Goal: Navigation & Orientation: Find specific page/section

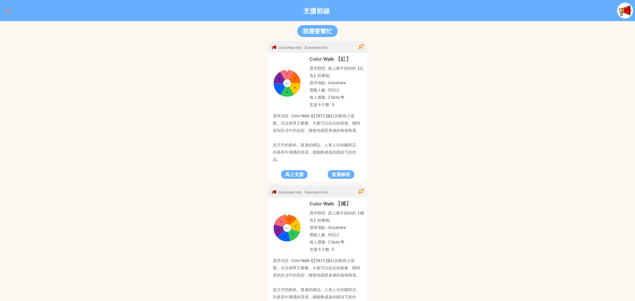
click at [8, 11] on div at bounding box center [8, 11] width 16 height 16
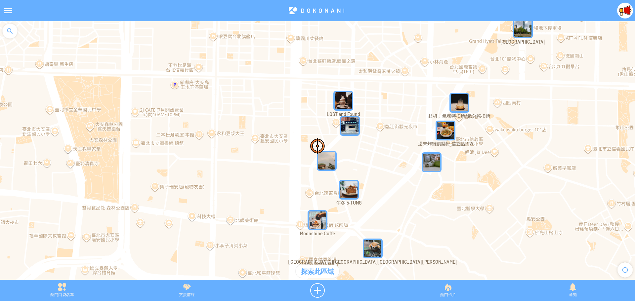
click at [619, 6] on img at bounding box center [625, 11] width 16 height 16
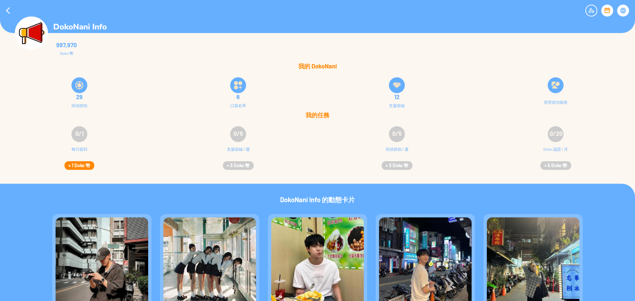
click at [74, 165] on button "+ 1 Doko 幣" at bounding box center [79, 165] width 30 height 9
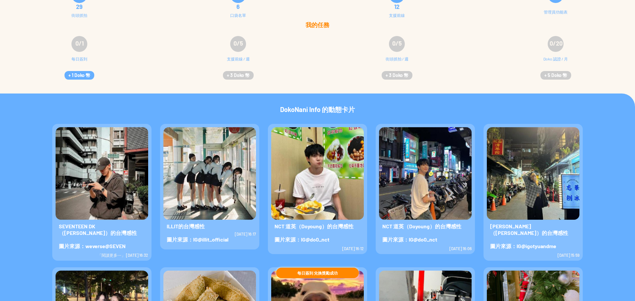
scroll to position [99, 0]
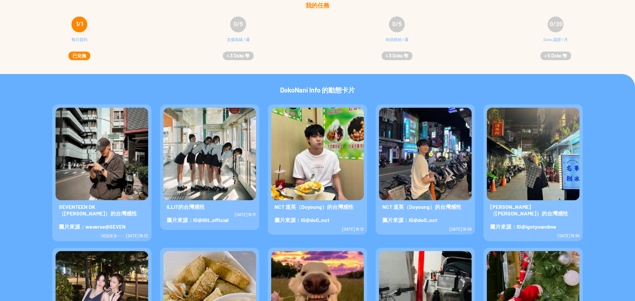
scroll to position [33, 0]
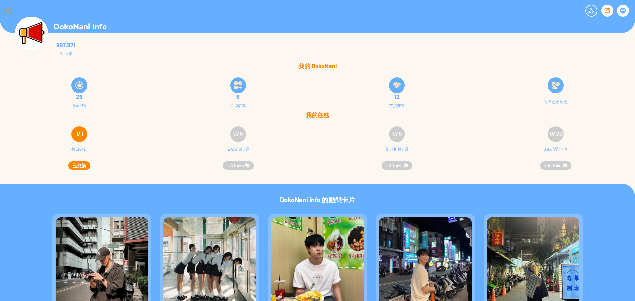
click at [7, 10] on div at bounding box center [8, 11] width 16 height 16
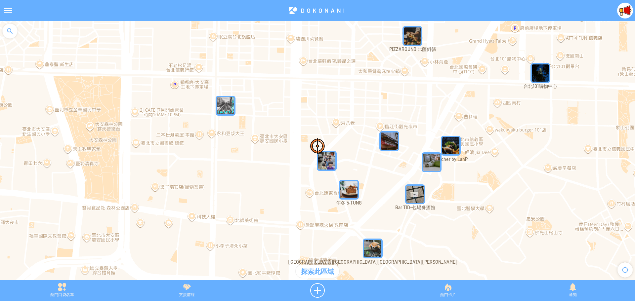
click at [440, 290] on div "熱門卡片" at bounding box center [448, 290] width 124 height 15
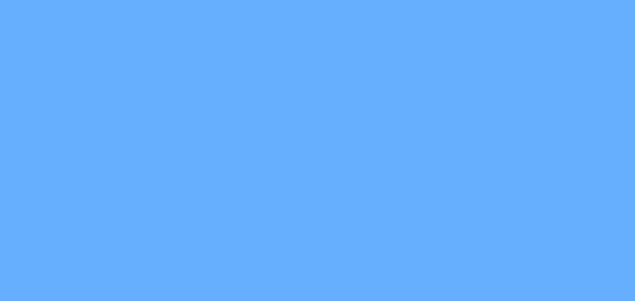
drag, startPoint x: 569, startPoint y: 59, endPoint x: 562, endPoint y: 57, distance: 7.1
click at [569, 59] on div at bounding box center [317, 150] width 635 height 301
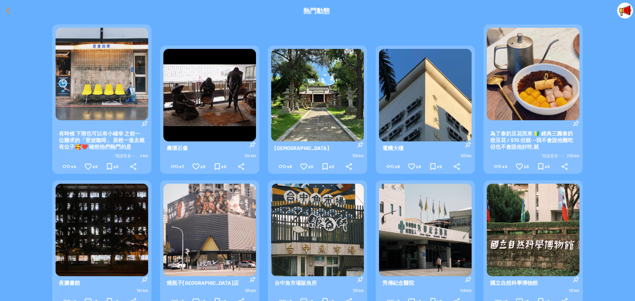
click at [5, 11] on div at bounding box center [8, 11] width 16 height 16
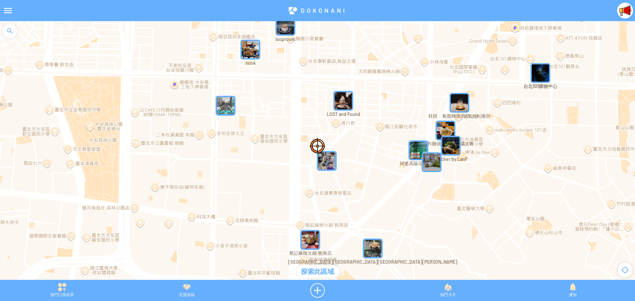
click at [188, 293] on div "支援前線" at bounding box center [186, 290] width 124 height 15
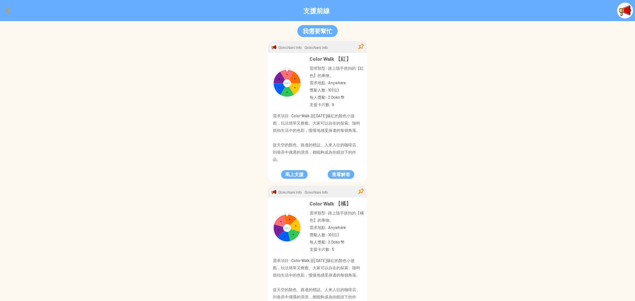
click at [7, 8] on div at bounding box center [8, 11] width 16 height 16
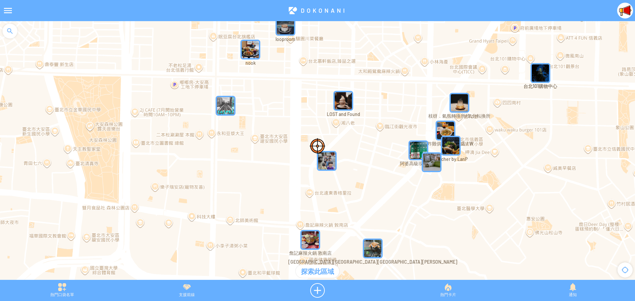
click at [430, 166] on img "" at bounding box center [431, 162] width 25 height 25
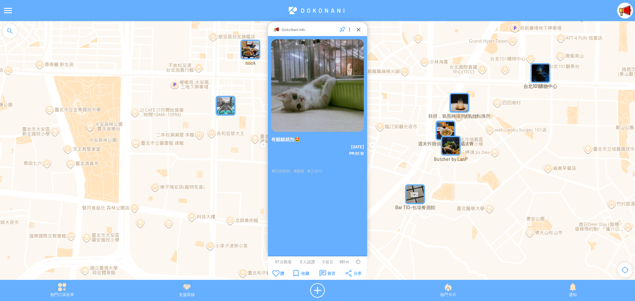
click at [358, 262] on div at bounding box center [358, 262] width 5 height 5
click at [357, 30] on div at bounding box center [358, 29] width 7 height 7
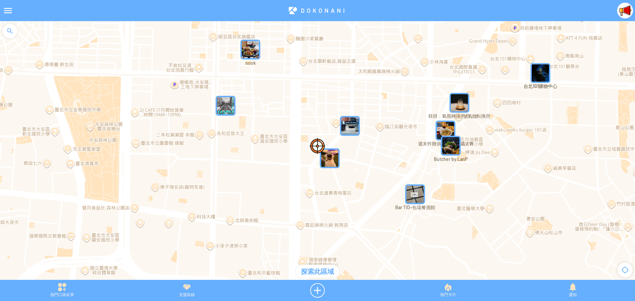
click at [2, 12] on div at bounding box center [8, 11] width 16 height 16
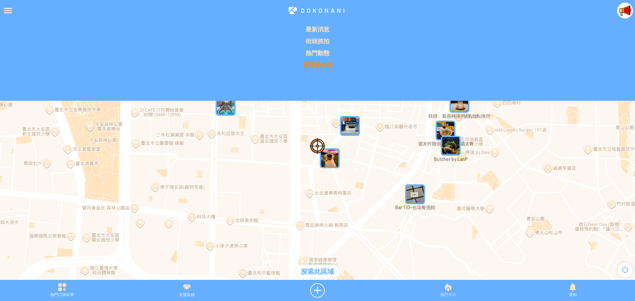
click at [318, 64] on p "管理者介面" at bounding box center [317, 65] width 627 height 8
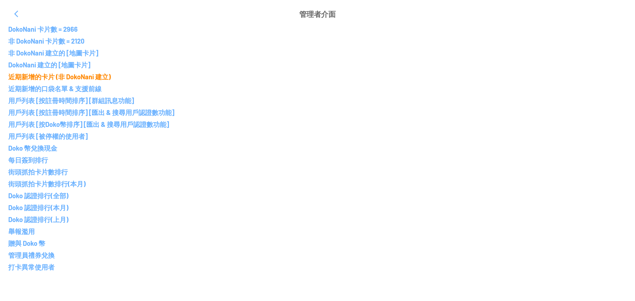
click at [64, 77] on p "近期新增的卡片 (非 DokoNani 建立)" at bounding box center [317, 77] width 618 height 8
